Goal: Navigation & Orientation: Find specific page/section

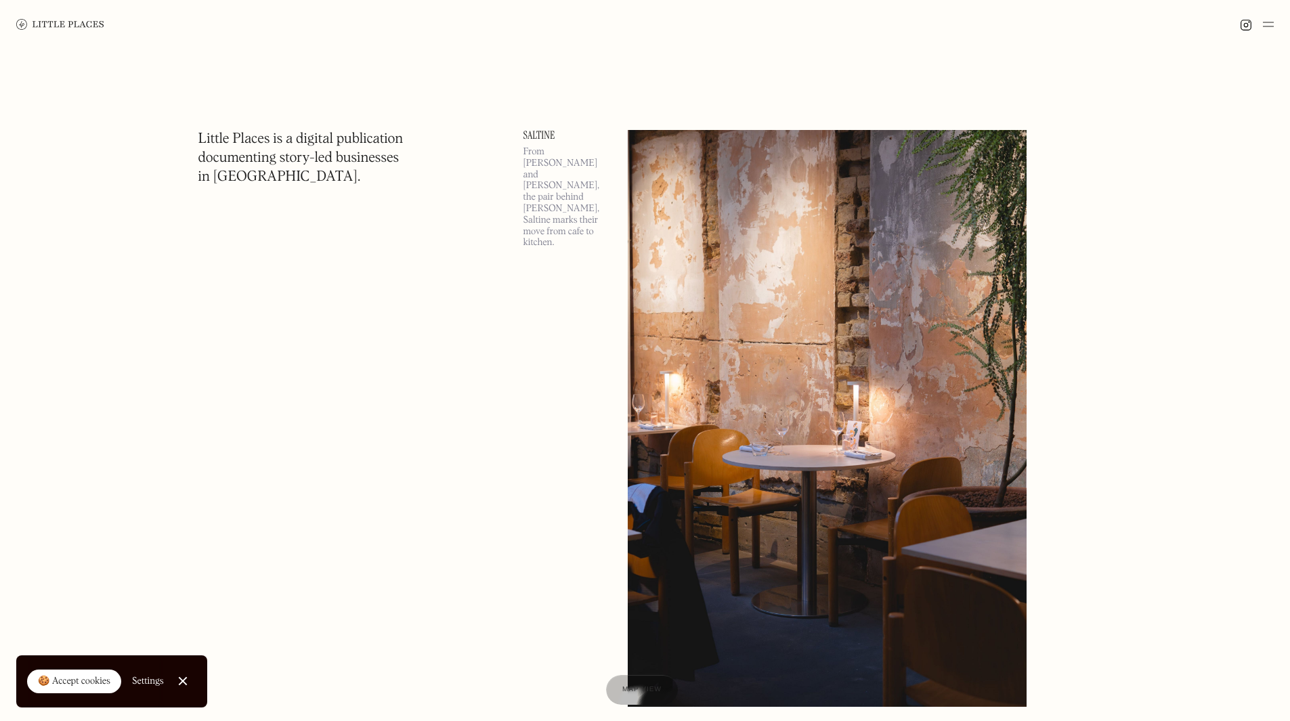
click at [1275, 33] on div at bounding box center [645, 24] width 1290 height 49
click at [1275, 28] on div at bounding box center [645, 24] width 1290 height 49
click at [1271, 26] on img at bounding box center [1268, 24] width 11 height 16
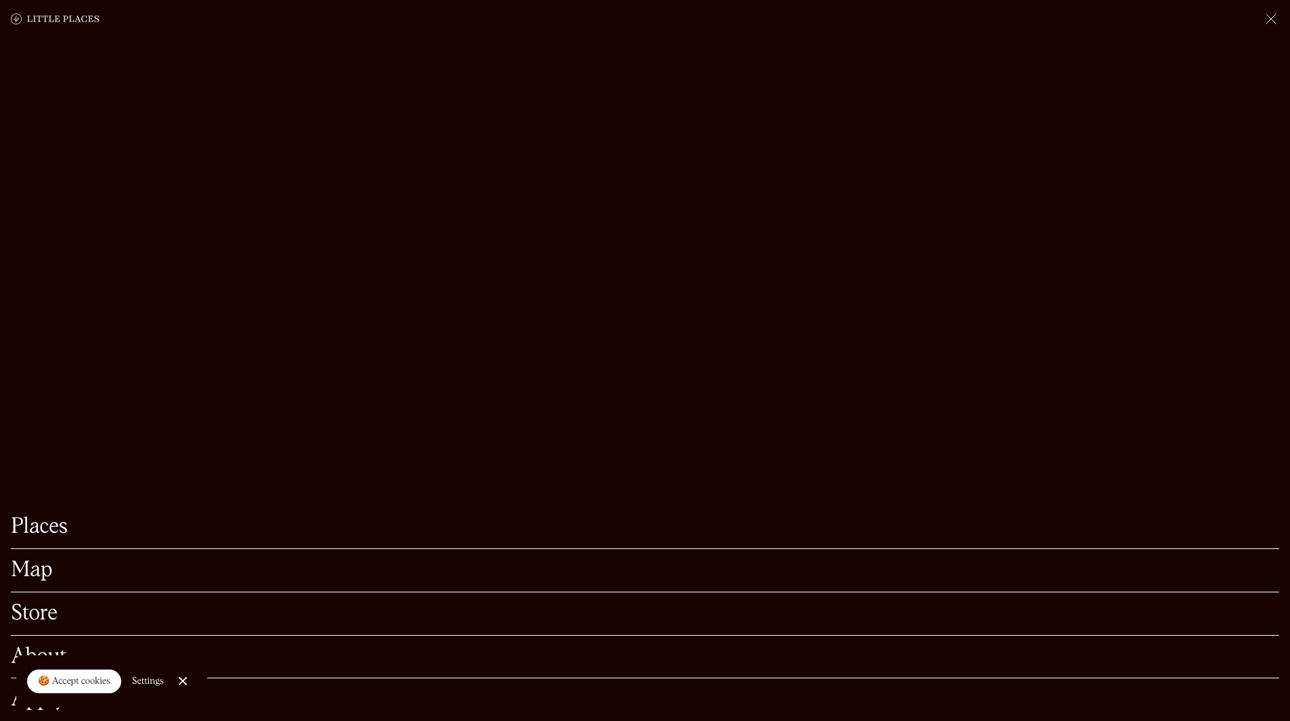
click at [37, 560] on link "Map" at bounding box center [645, 570] width 1269 height 21
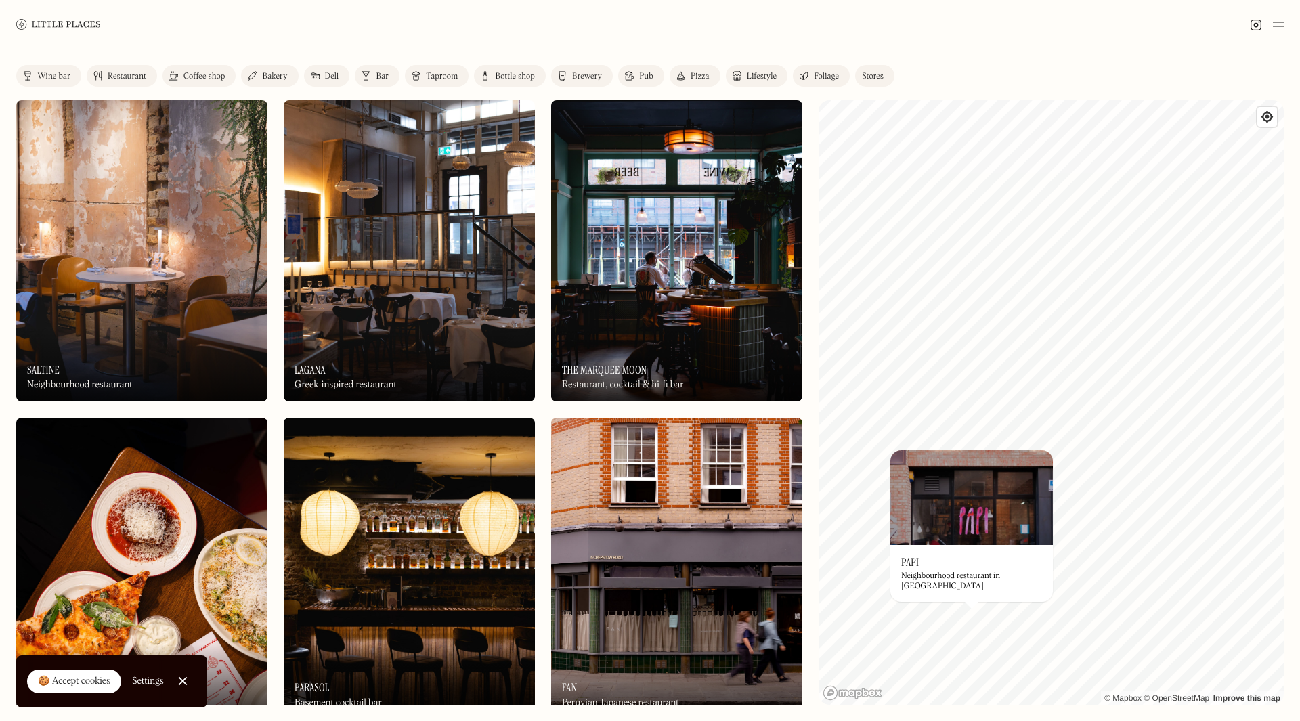
click at [927, 516] on img at bounding box center [972, 497] width 163 height 95
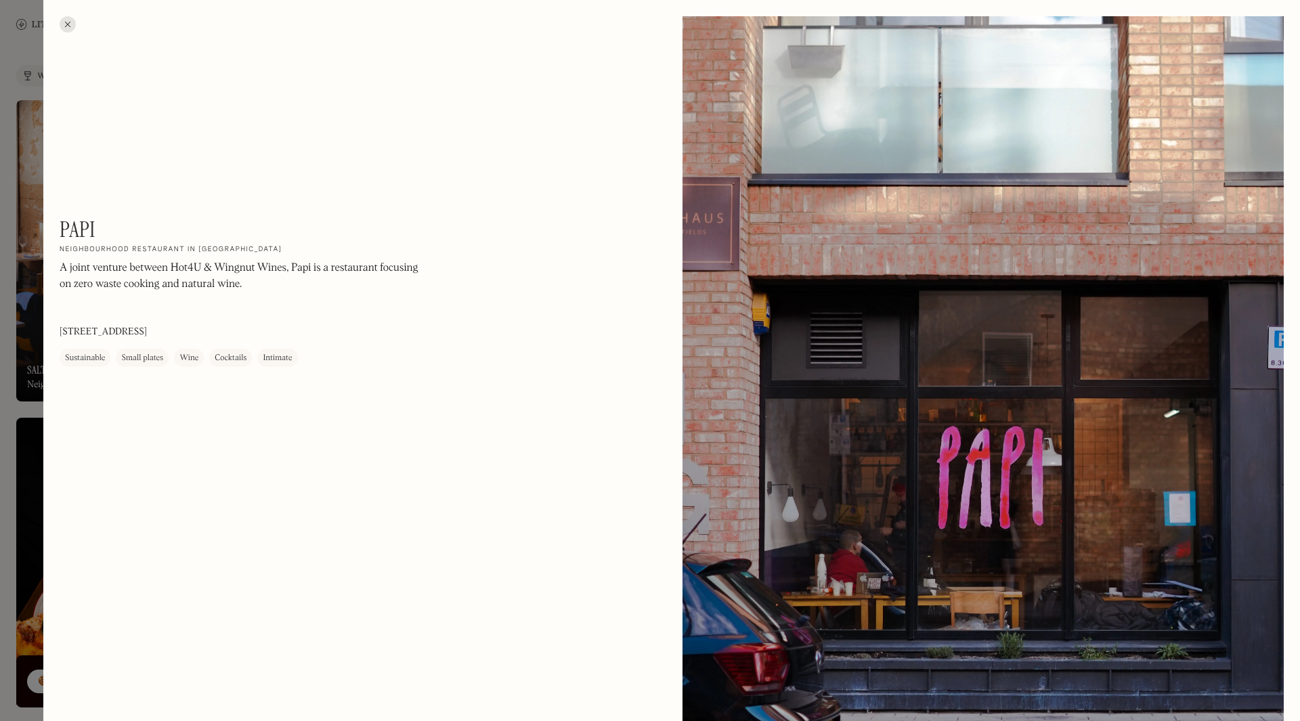
click at [956, 385] on div at bounding box center [983, 392] width 601 height 752
click at [60, 29] on div "Papi On Our Radar Neighbourhood restaurant in London Fields A joint venture bet…" at bounding box center [671, 403] width 1257 height 807
click at [68, 26] on div at bounding box center [68, 24] width 16 height 16
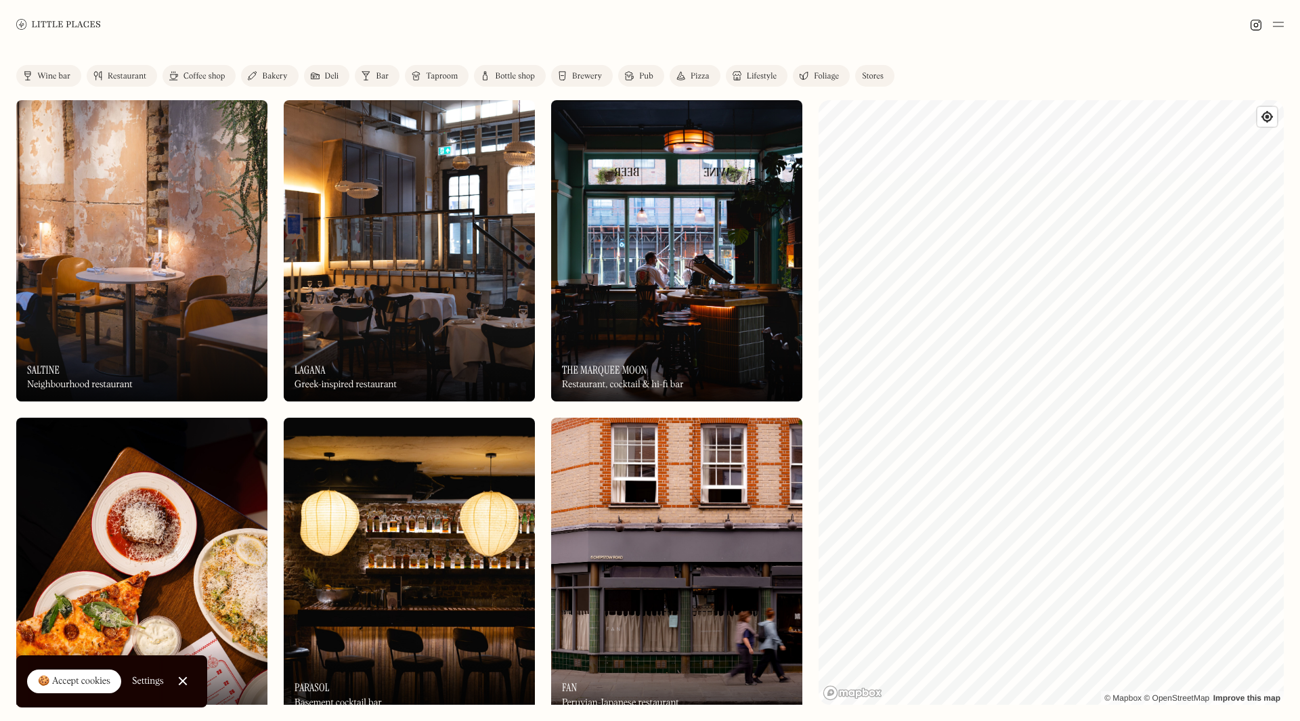
click at [47, 24] on img at bounding box center [58, 24] width 85 height 10
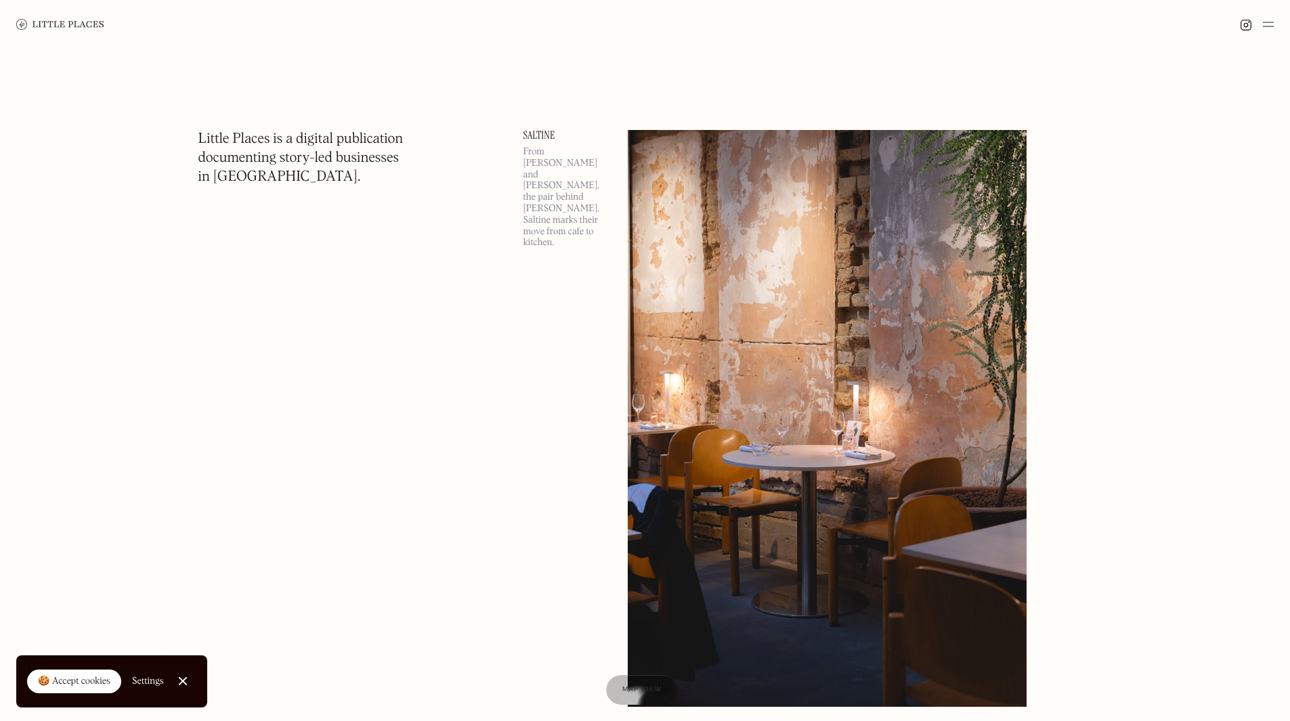
click at [76, 20] on img at bounding box center [60, 24] width 88 height 11
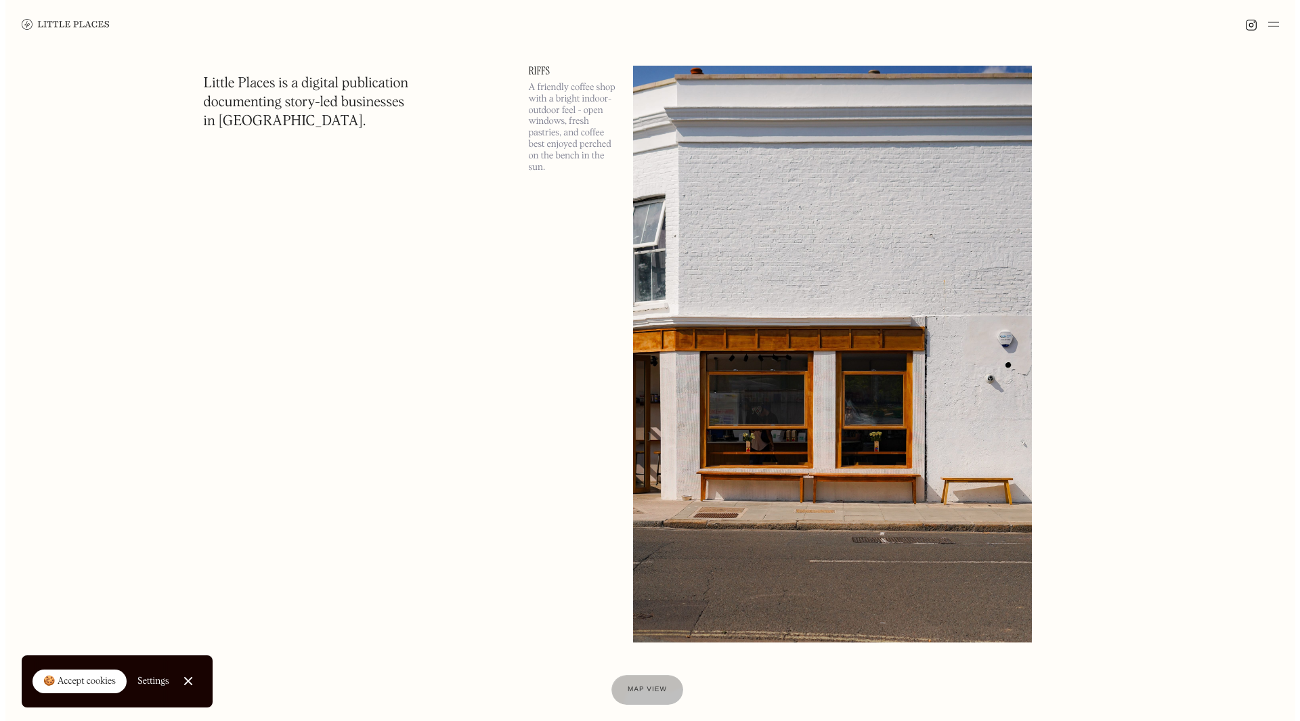
scroll to position [7315, 0]
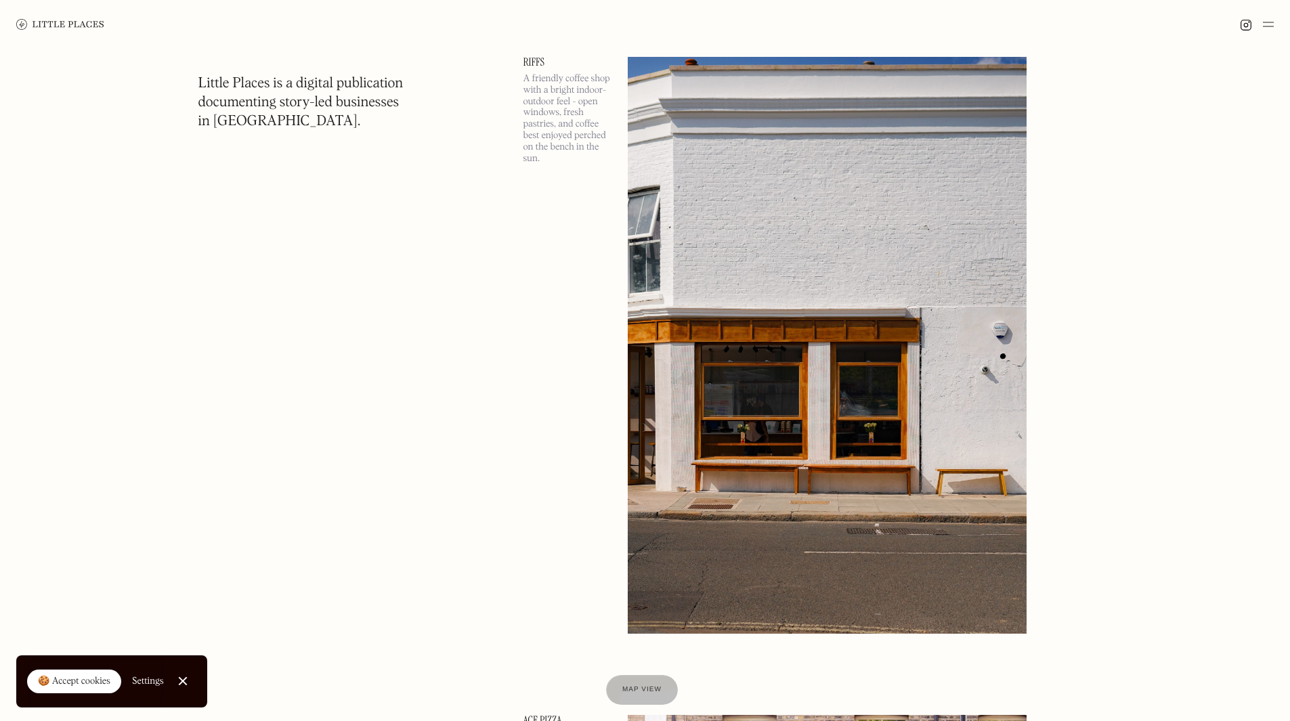
click at [557, 112] on p "A friendly coffee shop with a bright indoor-outdoor feel - open windows, fresh …" at bounding box center [568, 118] width 88 height 91
click at [780, 196] on img at bounding box center [828, 345] width 400 height 577
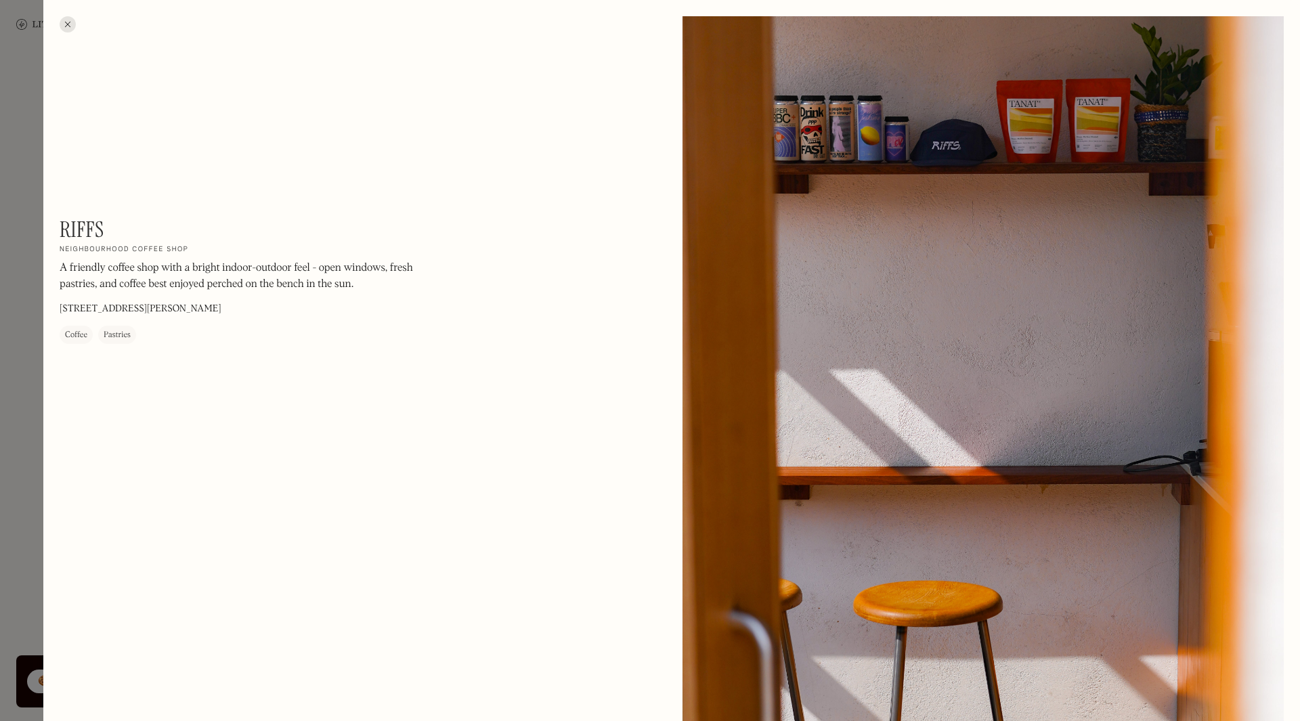
click at [131, 304] on p "[STREET_ADDRESS][PERSON_NAME]" at bounding box center [141, 309] width 162 height 14
